Goal: Information Seeking & Learning: Learn about a topic

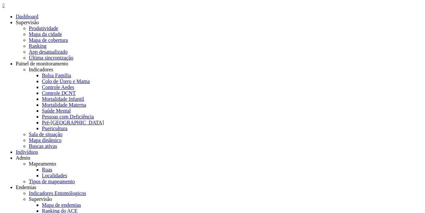
click at [5, 8] on icon "" at bounding box center [4, 6] width 2 height 6
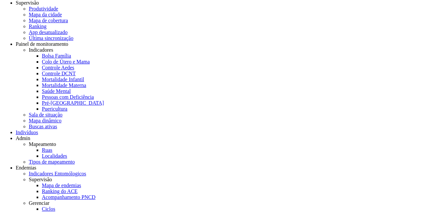
type input "**********"
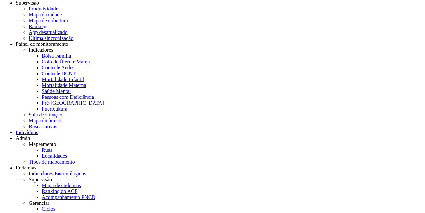
scroll to position [46, 0]
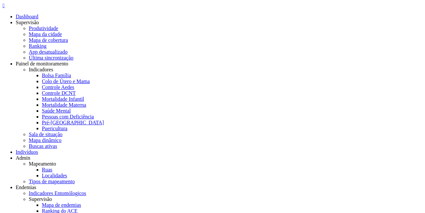
click at [5, 8] on icon "" at bounding box center [4, 6] width 2 height 6
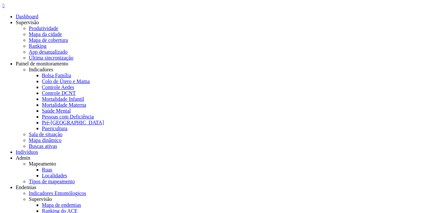
click at [5, 8] on icon "" at bounding box center [4, 6] width 2 height 6
click at [38, 149] on link "Indivíduos" at bounding box center [27, 152] width 22 height 6
